Goal: Transaction & Acquisition: Purchase product/service

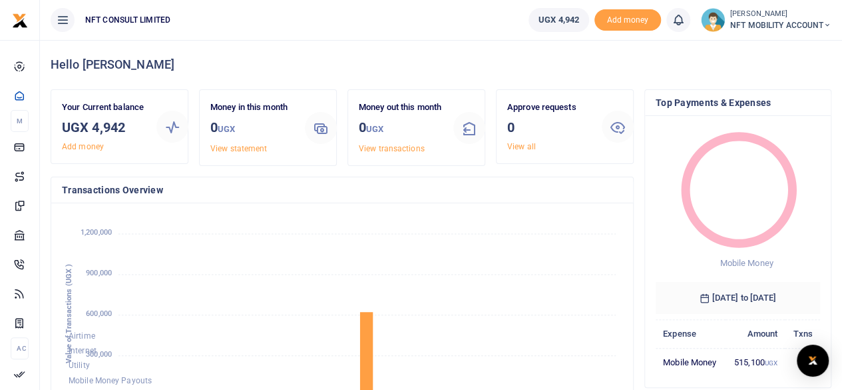
scroll to position [11, 11]
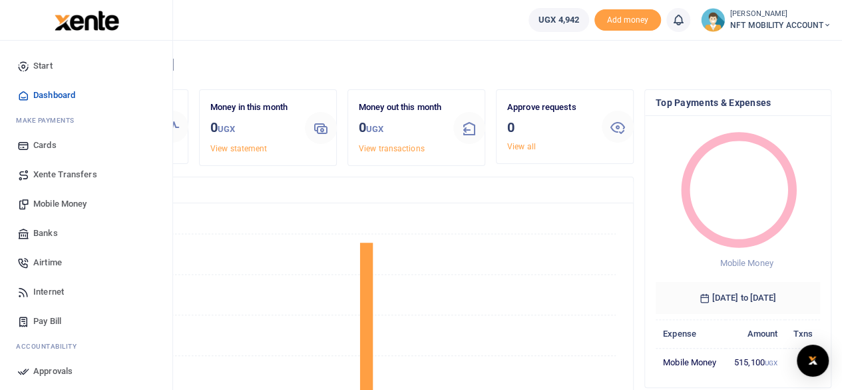
click at [33, 203] on link "Mobile Money" at bounding box center [86, 203] width 151 height 29
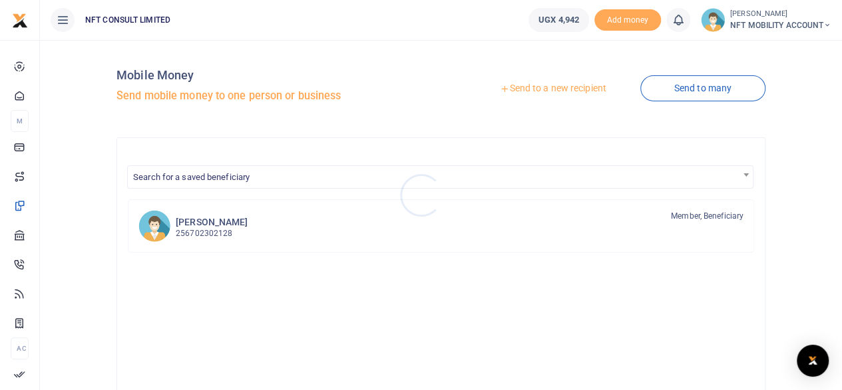
click at [551, 97] on div at bounding box center [421, 195] width 842 height 390
click at [549, 91] on link "Send to a new recipient" at bounding box center [553, 89] width 174 height 24
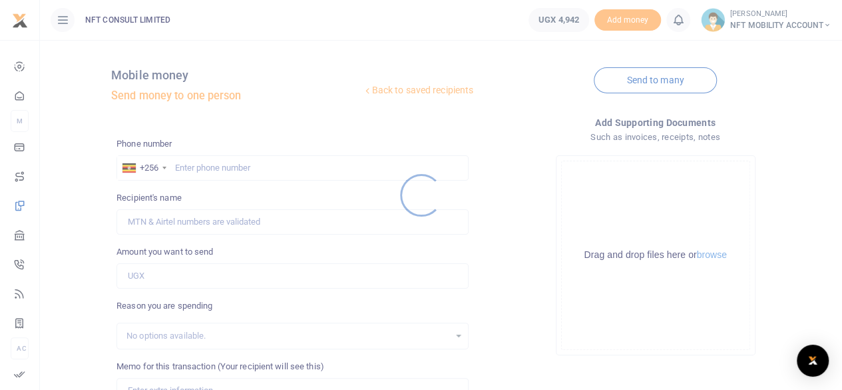
click at [229, 166] on div at bounding box center [421, 195] width 842 height 390
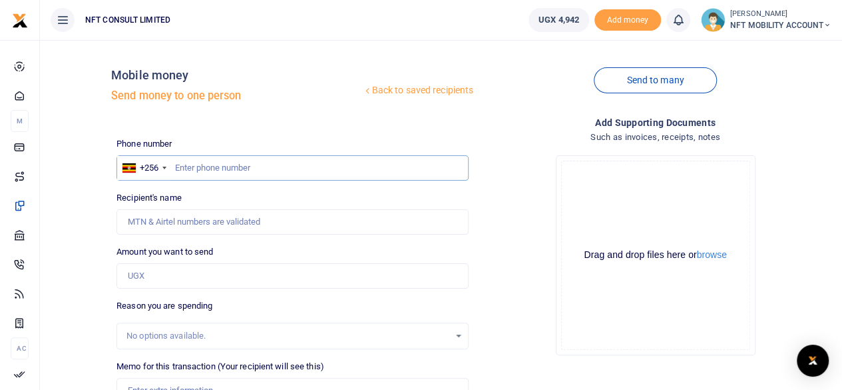
click at [241, 171] on input "text" at bounding box center [293, 167] width 352 height 25
paste input "701766029"
type input "701766029"
type input "Anselm Mushabe"
drag, startPoint x: 229, startPoint y: 166, endPoint x: 160, endPoint y: 174, distance: 69.7
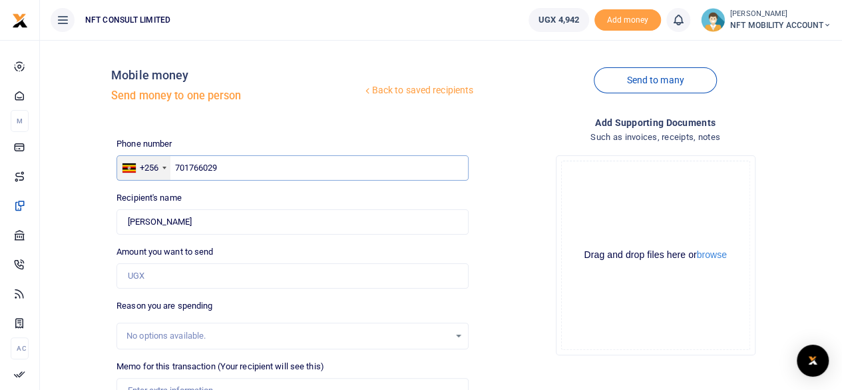
click at [160, 174] on div "+256 Uganda +256 701766029" at bounding box center [293, 167] width 352 height 25
paste input "9445541"
type input "709445541"
click at [256, 196] on div "Recipient's name Found Name is required." at bounding box center [293, 212] width 352 height 43
type input "Hawula Nassiwa"
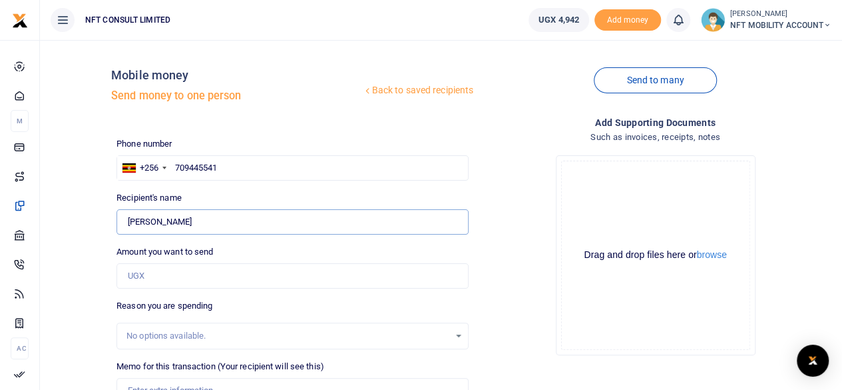
click at [245, 224] on input "Found" at bounding box center [293, 221] width 352 height 25
drag, startPoint x: 236, startPoint y: 167, endPoint x: 156, endPoint y: 185, distance: 81.9
click at [156, 185] on div "Phone number +256 Uganda +256 709445541 Phone is required. Recipient's name Fou…" at bounding box center [292, 341] width 363 height 408
paste input "52984389"
type input "752984389"
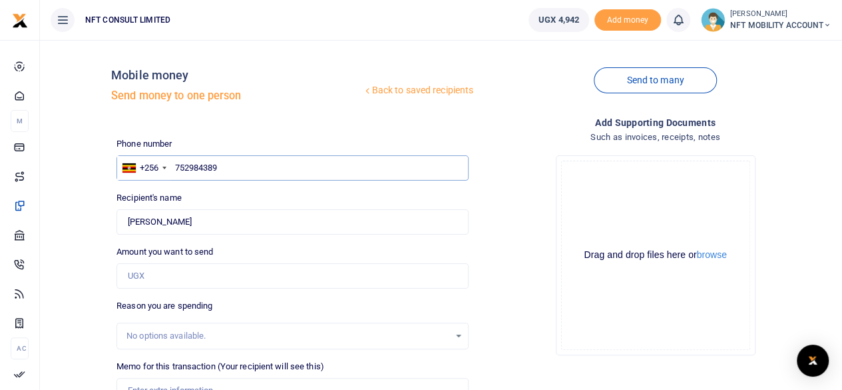
type input "Mamu Ngobi"
click at [237, 162] on input "752984389" at bounding box center [293, 167] width 352 height 25
drag, startPoint x: 237, startPoint y: 162, endPoint x: 168, endPoint y: 168, distance: 68.9
click at [168, 168] on div "+256 Uganda +256 752984389" at bounding box center [293, 167] width 352 height 25
paste input "6787933"
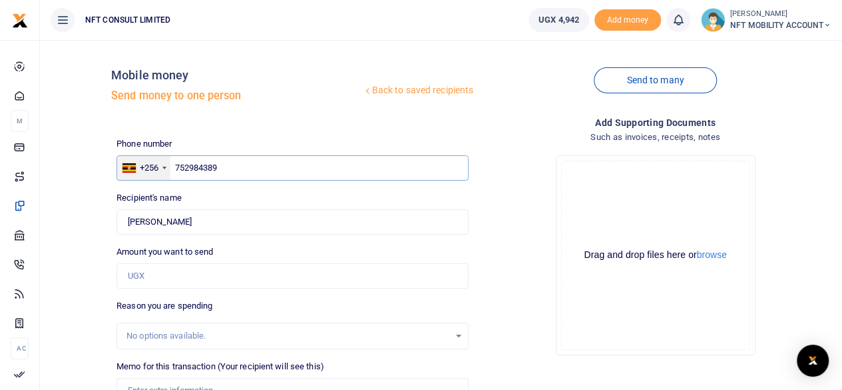
type input "767879339"
type input "Joshua Magezi"
drag, startPoint x: 234, startPoint y: 167, endPoint x: 137, endPoint y: 169, distance: 97.2
click at [137, 169] on div "+256 Uganda +256 767879339" at bounding box center [293, 167] width 352 height 25
paste input "051851"
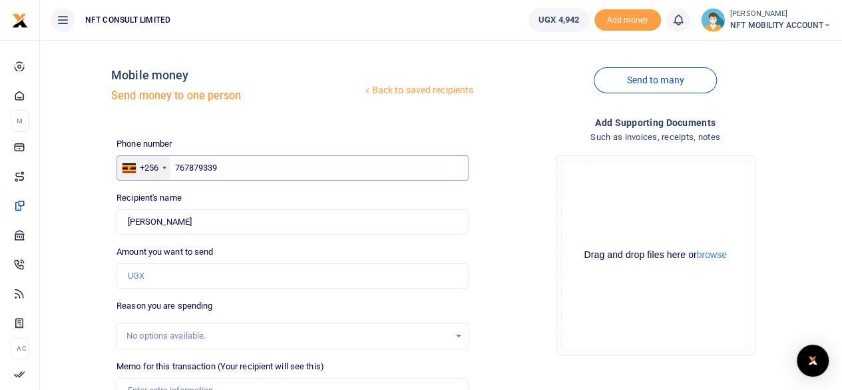
type input "760518519"
type input "Yassin Ntalo"
type input "760518519"
